Goal: Transaction & Acquisition: Purchase product/service

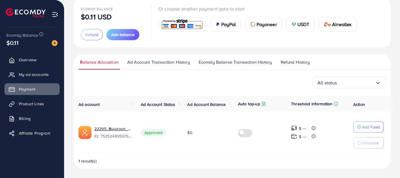
scroll to position [38, 0]
click at [119, 33] on span "Add balance" at bounding box center [123, 35] width 24 height 6
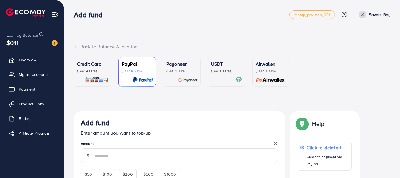
click at [214, 68] on p "USDT" at bounding box center [226, 64] width 31 height 7
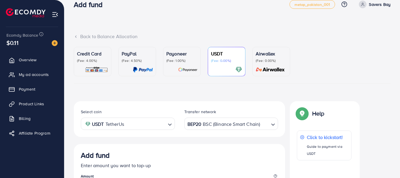
scroll to position [59, 0]
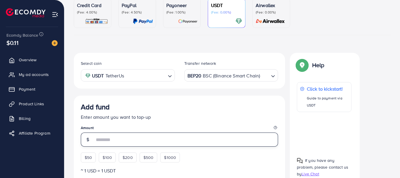
click at [177, 139] on input "number" at bounding box center [186, 140] width 184 height 14
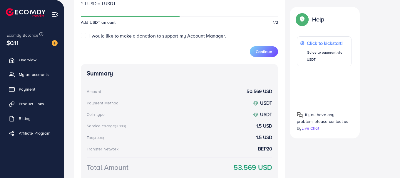
scroll to position [277, 0]
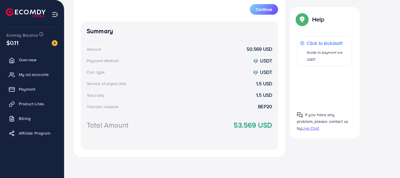
type input "**"
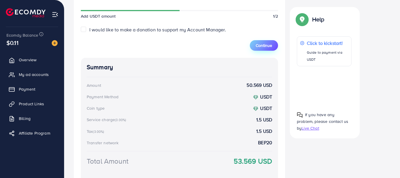
scroll to position [219, 0]
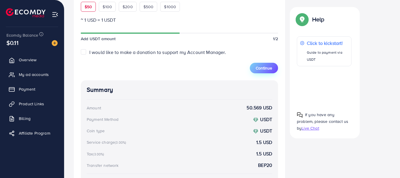
click at [258, 69] on span "Continue" at bounding box center [264, 68] width 16 height 6
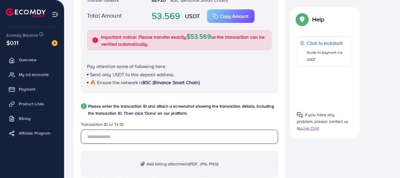
click at [162, 139] on input "text" at bounding box center [179, 137] width 197 height 14
paste input "**********"
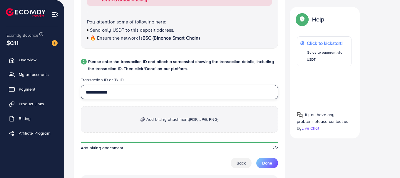
scroll to position [277, 0]
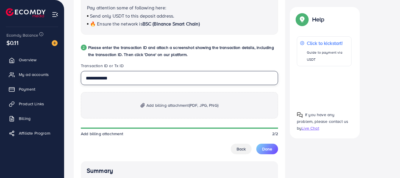
type input "**********"
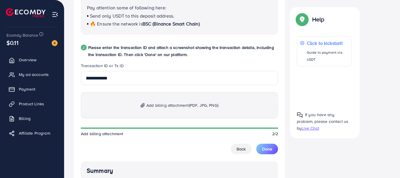
click at [189, 110] on p "Add billing attachment (PDF, JPG, PNG)" at bounding box center [179, 105] width 197 height 26
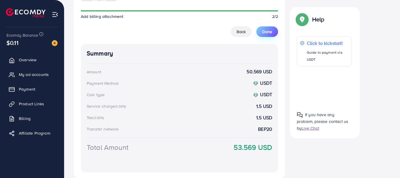
scroll to position [452, 0]
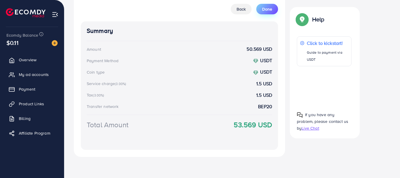
click at [270, 10] on span "Done" at bounding box center [267, 9] width 10 height 6
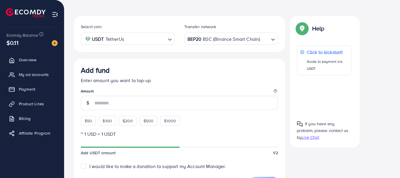
scroll to position [110, 0]
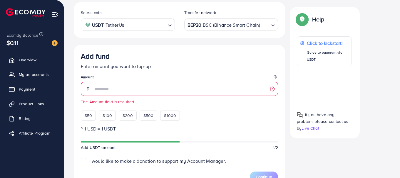
click at [131, 82] on legend "Amount" at bounding box center [179, 78] width 197 height 7
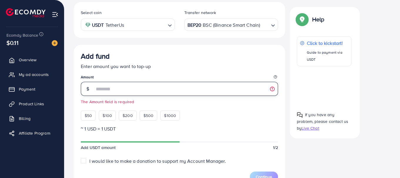
click at [141, 89] on input "number" at bounding box center [186, 89] width 184 height 14
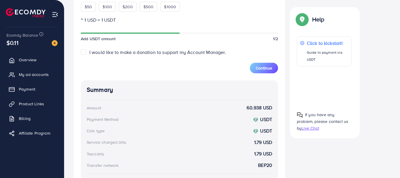
scroll to position [160, 0]
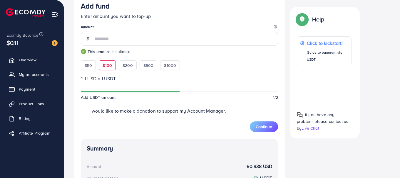
click at [113, 67] on div "$100" at bounding box center [107, 66] width 17 height 10
type input "***"
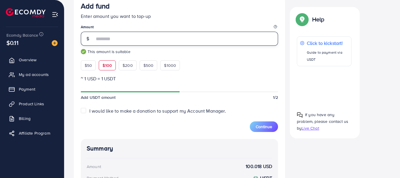
click at [103, 36] on input "***" at bounding box center [186, 39] width 184 height 14
drag, startPoint x: 103, startPoint y: 36, endPoint x: 83, endPoint y: 36, distance: 19.7
click at [83, 36] on div "***" at bounding box center [179, 39] width 197 height 14
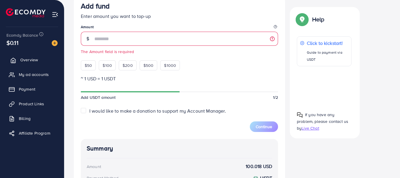
click at [14, 63] on icon at bounding box center [13, 60] width 4 height 5
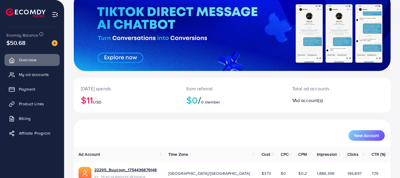
scroll to position [59, 0]
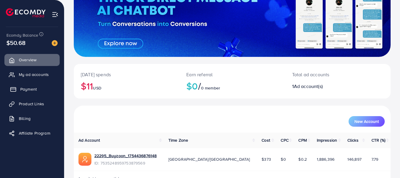
click at [18, 87] on link "Payment" at bounding box center [31, 89] width 55 height 12
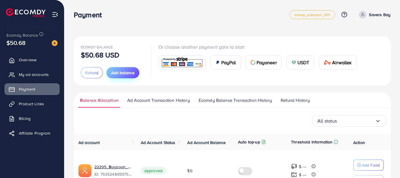
click at [127, 74] on span "Add balance" at bounding box center [123, 73] width 24 height 6
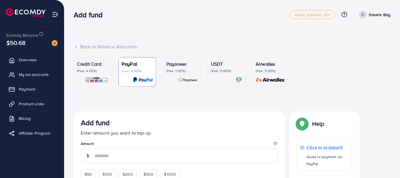
click at [98, 74] on div "Credit Card (Fee: 4.00%)" at bounding box center [92, 72] width 31 height 23
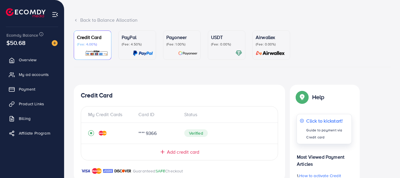
scroll to position [59, 0]
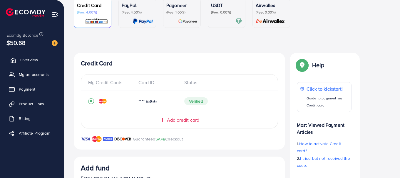
click at [13, 61] on polyline at bounding box center [13, 62] width 1 height 2
